Goal: Register for event/course

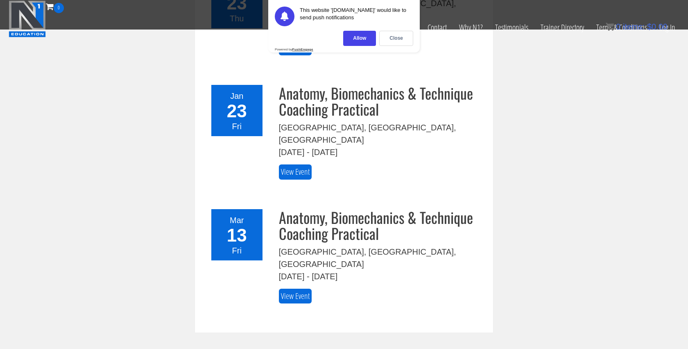
scroll to position [520, 0]
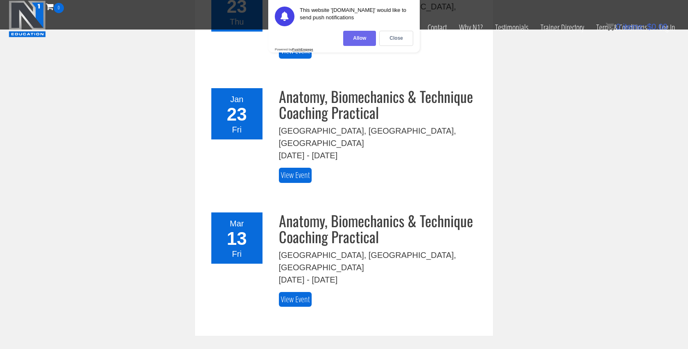
click at [359, 38] on div "Allow" at bounding box center [359, 38] width 33 height 15
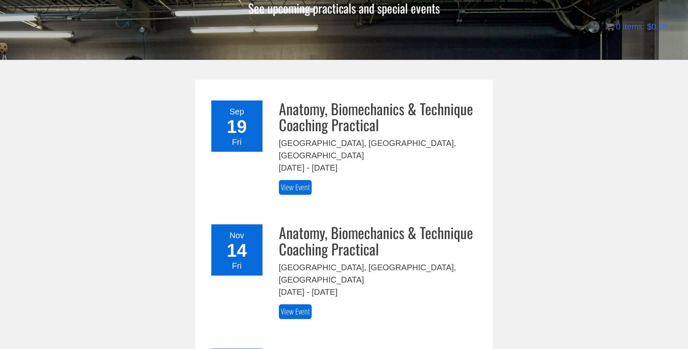
scroll to position [102, 0]
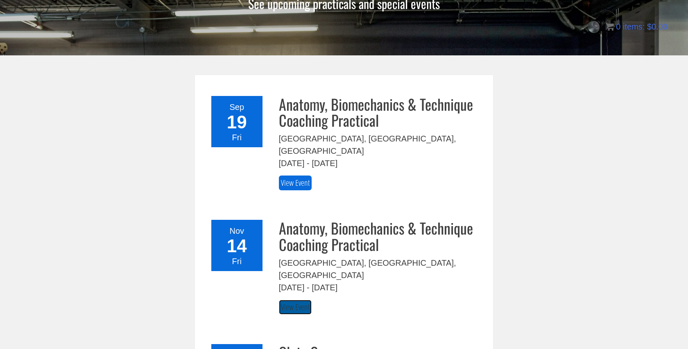
click at [288, 299] on link "View Event" at bounding box center [295, 306] width 33 height 15
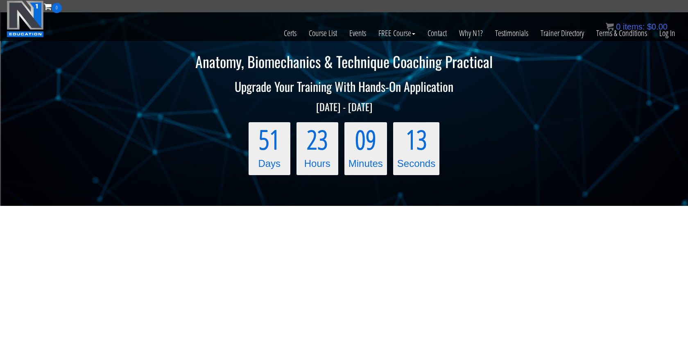
click at [25, 22] on img at bounding box center [25, 18] width 37 height 37
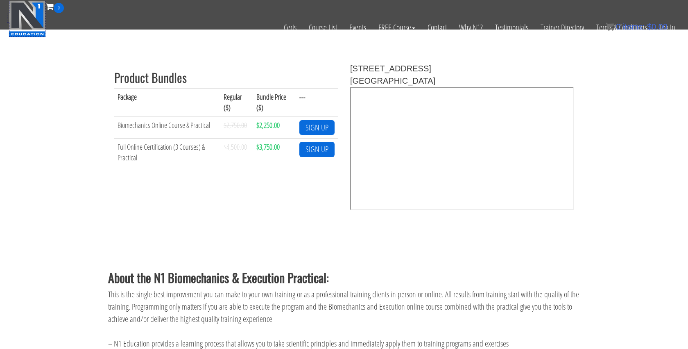
scroll to position [287, 0]
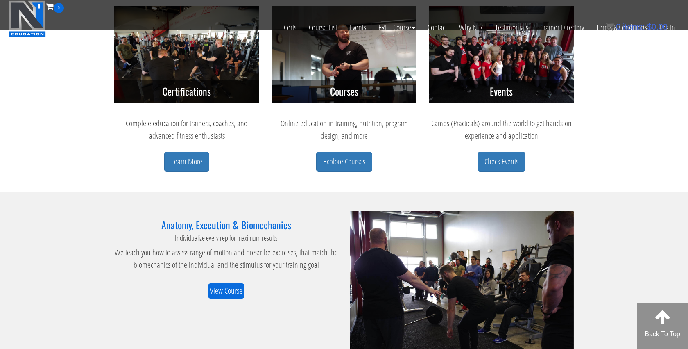
scroll to position [389, 0]
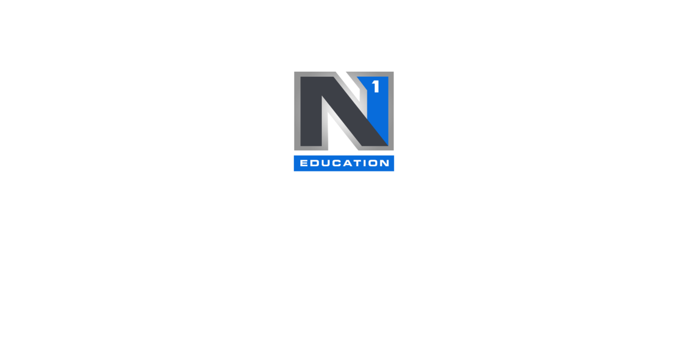
scroll to position [340, 0]
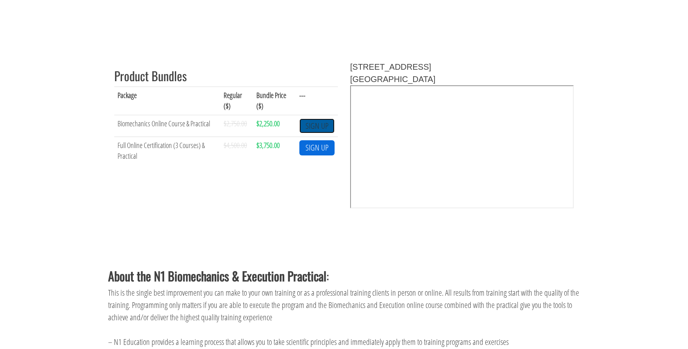
click at [317, 130] on link "SIGN UP" at bounding box center [316, 125] width 35 height 15
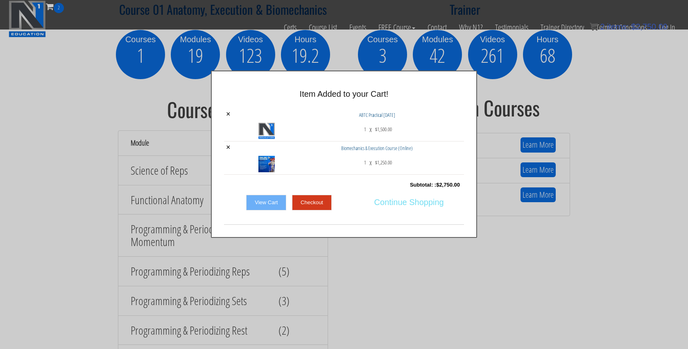
scroll to position [1094, 0]
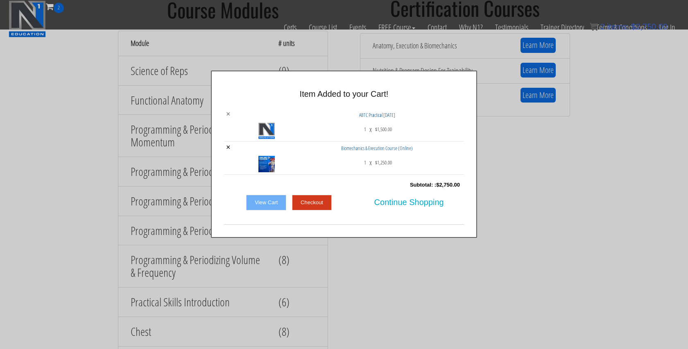
click at [229, 113] on link "×" at bounding box center [228, 113] width 5 height 7
click at [521, 190] on div "× Item Added to your Cart! × ABTC Practical [DATE] 1 x $ 1,500.00 × 1 x $ 1,250…" at bounding box center [344, 153] width 688 height 167
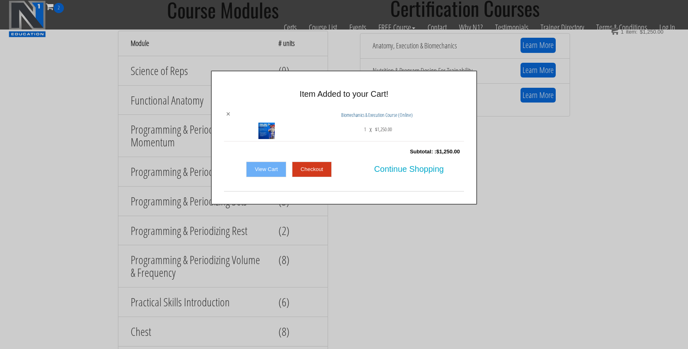
click at [227, 112] on link "×" at bounding box center [228, 113] width 5 height 7
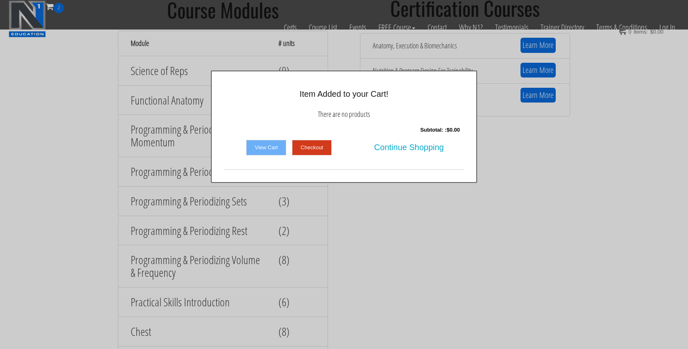
click at [398, 240] on div at bounding box center [344, 174] width 688 height 349
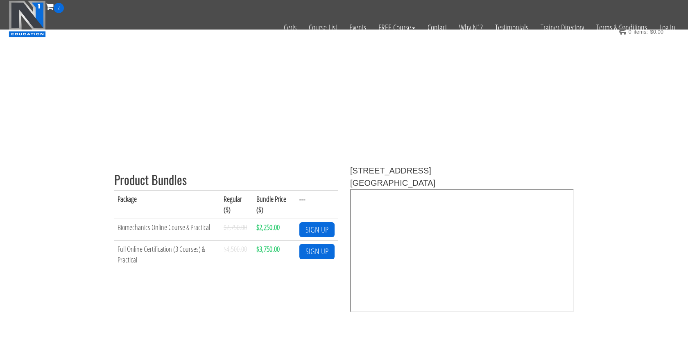
scroll to position [0, 0]
